Goal: Information Seeking & Learning: Learn about a topic

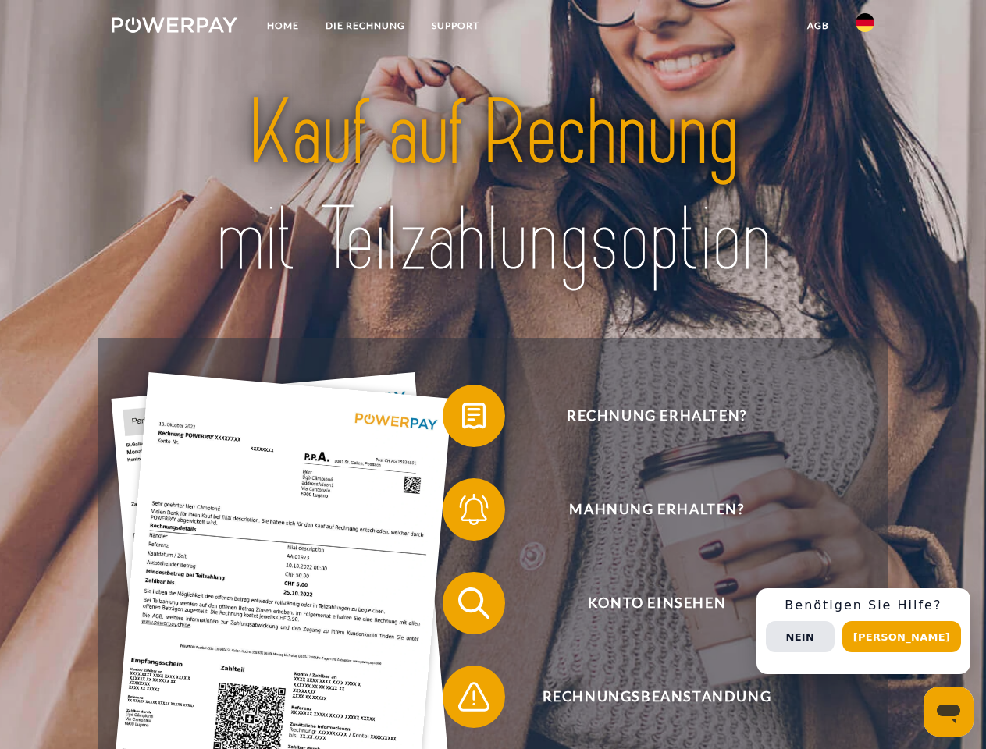
click at [174, 27] on img at bounding box center [175, 25] width 126 height 16
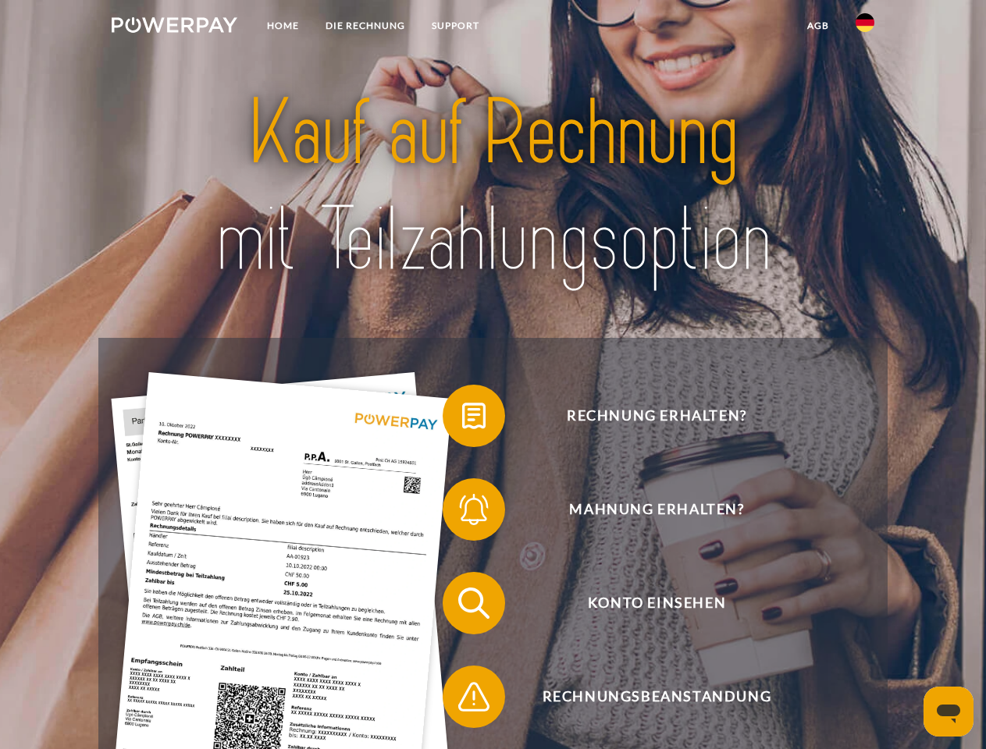
click at [865, 27] on img at bounding box center [864, 22] width 19 height 19
click at [817, 26] on link "agb" at bounding box center [818, 26] width 48 height 28
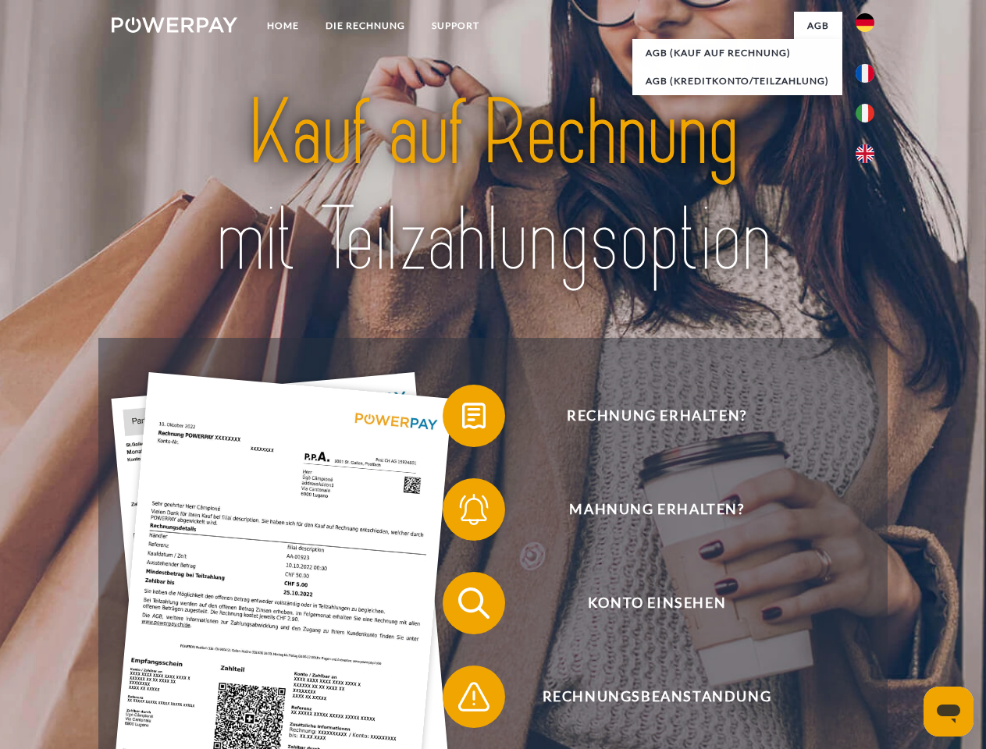
click at [462, 419] on span at bounding box center [450, 416] width 78 height 78
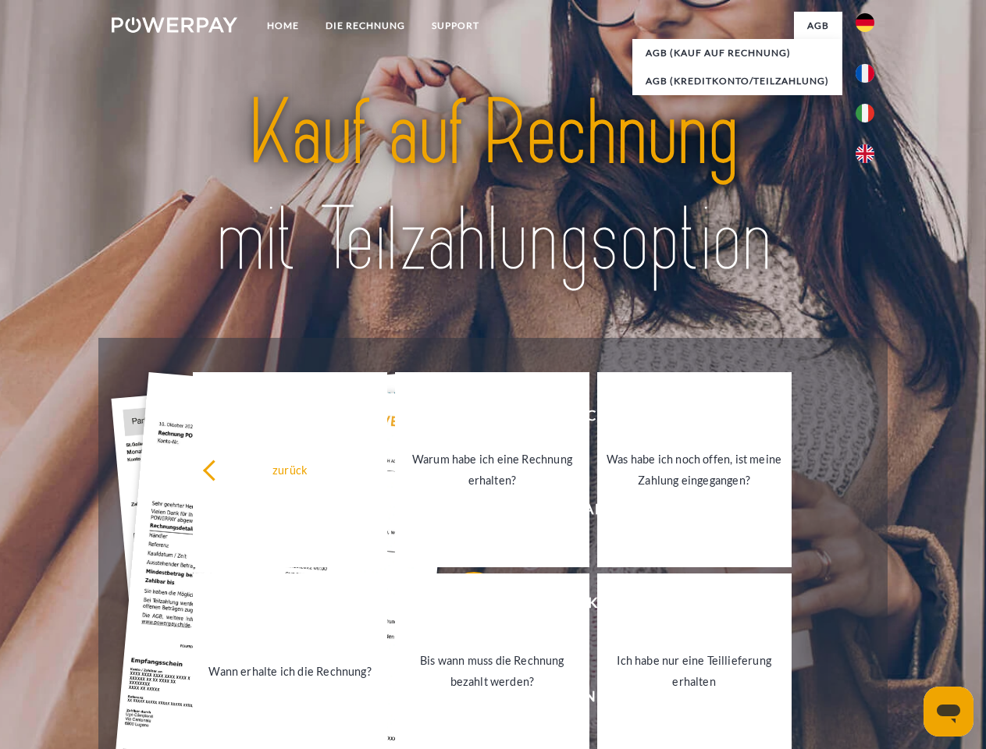
click at [462, 513] on div "zurück Warum habe ich eine Rechnung erhalten? Was habe ich noch offen, ist mein…" at bounding box center [492, 570] width 631 height 403
click at [462, 606] on link "Bis wann muss die Rechnung bezahlt werden?" at bounding box center [492, 671] width 194 height 195
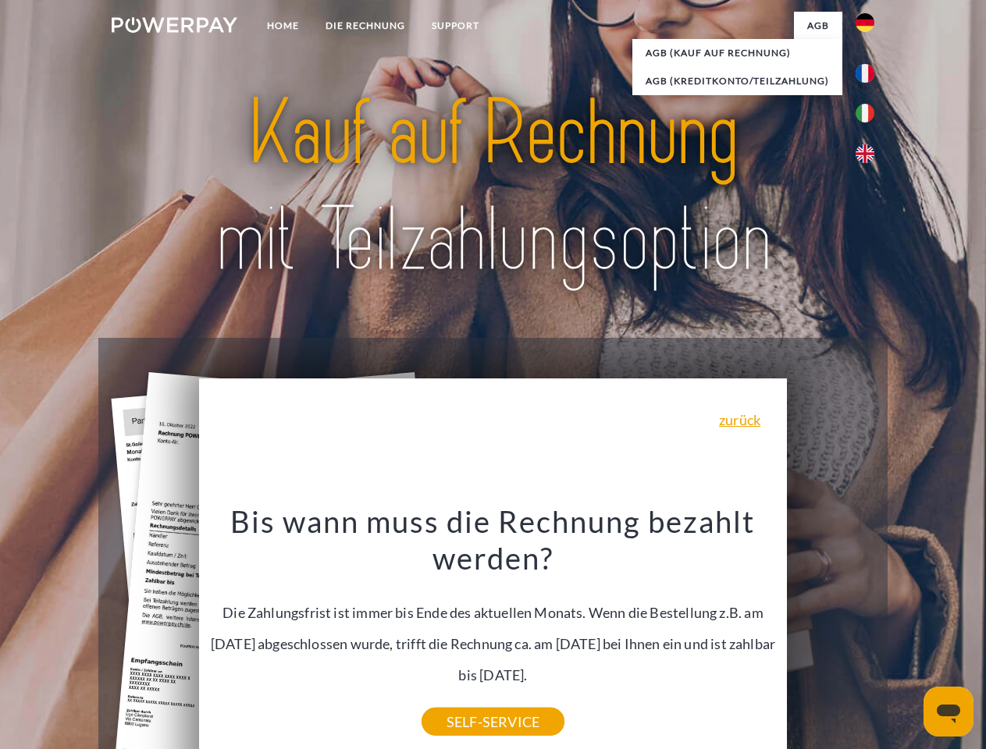
click at [869, 631] on div "Rechnung erhalten? Mahnung erhalten? Konto einsehen" at bounding box center [492, 650] width 788 height 624
click at [830, 635] on span "Konto einsehen" at bounding box center [656, 603] width 382 height 62
click at [907, 637] on header "Home DIE RECHNUNG SUPPORT" at bounding box center [493, 539] width 986 height 1078
